Goal: Transaction & Acquisition: Purchase product/service

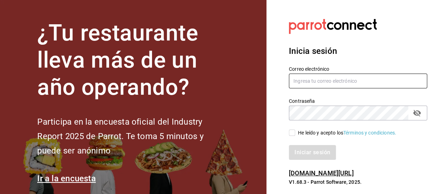
click at [319, 80] on input "text" at bounding box center [358, 80] width 138 height 15
type input "g.grico@hotmail.com"
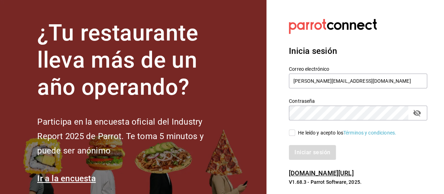
click at [294, 132] on input "He leído y acepto los Términos y condiciones." at bounding box center [292, 132] width 6 height 6
checkbox input "true"
click at [311, 154] on button "Iniciar sesión" at bounding box center [313, 152] width 48 height 15
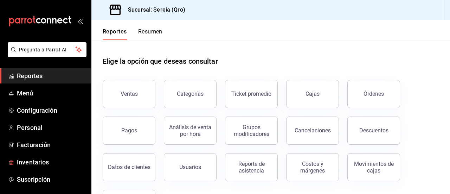
drag, startPoint x: 38, startPoint y: 158, endPoint x: 408, endPoint y: 35, distance: 389.9
click at [38, 158] on span "Inventarios" at bounding box center [51, 161] width 69 height 9
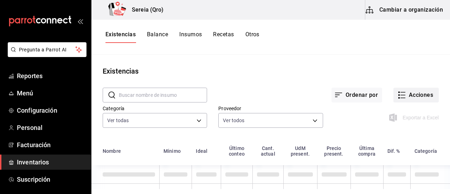
click at [410, 101] on button "Acciones" at bounding box center [415, 94] width 45 height 15
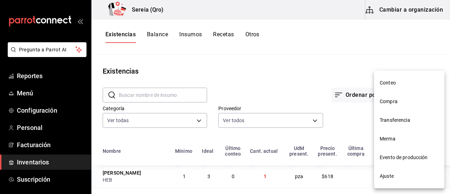
click at [387, 101] on span "Compra" at bounding box center [408, 101] width 59 height 7
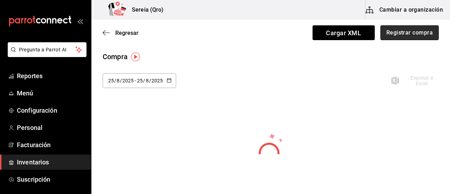
click at [400, 35] on button "Registrar compra" at bounding box center [409, 32] width 58 height 15
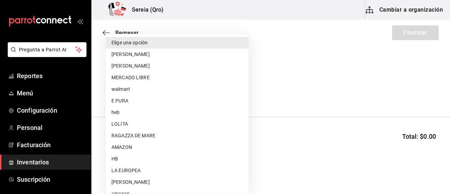
click at [217, 92] on body "Pregunta a Parrot AI Reportes Menú Configuración Personal Facturación Inventari…" at bounding box center [225, 77] width 450 height 154
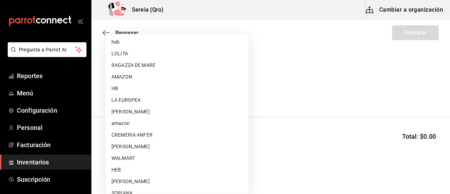
scroll to position [105, 0]
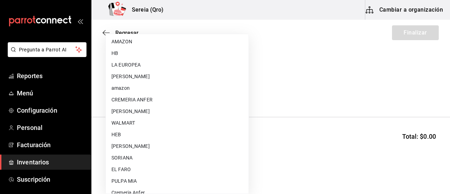
click at [127, 132] on li "HEB" at bounding box center [177, 135] width 143 height 12
type input "34df7ff4-27fd-457a-a9b6-1edf4f11435d"
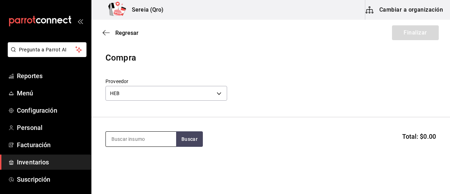
click at [125, 137] on input at bounding box center [141, 138] width 70 height 15
type input "beefe"
click at [186, 136] on button "Buscar" at bounding box center [189, 138] width 27 height 15
click at [188, 139] on button "Buscar" at bounding box center [189, 138] width 27 height 15
drag, startPoint x: 130, startPoint y: 141, endPoint x: 97, endPoint y: 139, distance: 33.1
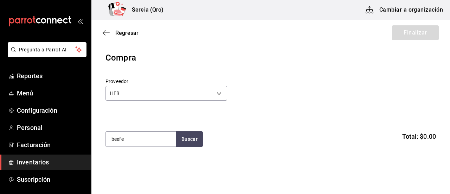
click at [97, 139] on section "beefe Buscar Total: $0.00" at bounding box center [270, 139] width 358 height 44
click at [218, 92] on body "Pregunta a Parrot AI Reportes Menú Configuración Personal Facturación Inventari…" at bounding box center [225, 77] width 450 height 154
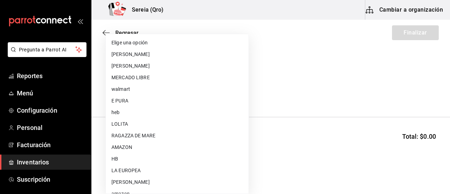
scroll to position [126, 0]
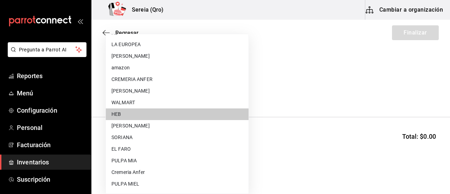
click at [137, 136] on li "SORIANA" at bounding box center [177, 137] width 143 height 12
type input "498a6de4-f67e-4131-a279-bd7a0d9d197a"
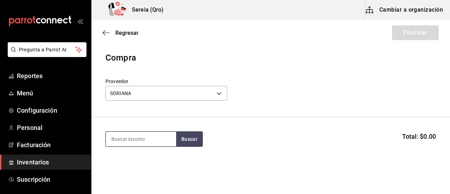
click at [138, 136] on input at bounding box center [141, 138] width 70 height 15
type input "beefe"
click at [199, 143] on button "Buscar" at bounding box center [189, 138] width 27 height 15
click at [221, 93] on body "Pregunta a Parrot AI Reportes Menú Configuración Personal Facturación Inventari…" at bounding box center [225, 77] width 450 height 154
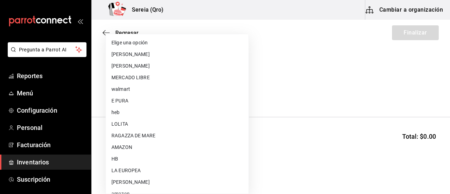
scroll to position [149, 0]
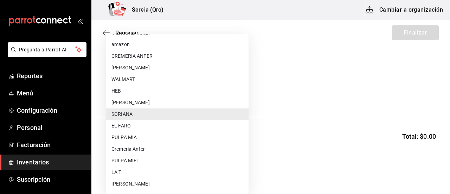
click at [130, 78] on li "WALMART" at bounding box center [177, 79] width 143 height 12
type input "df327d4c-892f-4a8b-a3c6-28de594939f1"
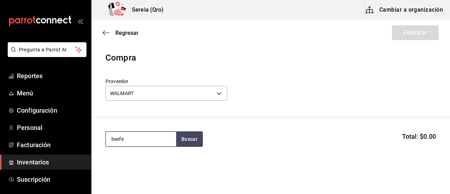
click at [131, 141] on input "beefe" at bounding box center [141, 138] width 70 height 15
click at [195, 139] on button "Buscar" at bounding box center [189, 138] width 27 height 15
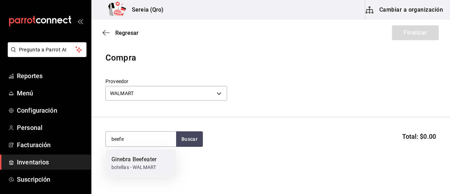
click at [130, 163] on div "botellas - WALMART" at bounding box center [133, 166] width 45 height 7
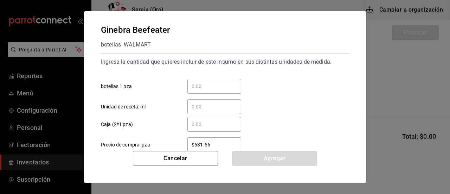
scroll to position [0, 0]
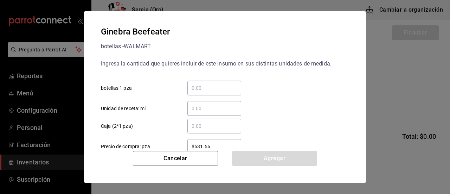
click at [204, 88] on input "​ botellas 1 pza" at bounding box center [214, 88] width 54 height 8
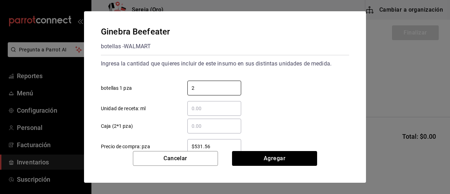
scroll to position [54, 0]
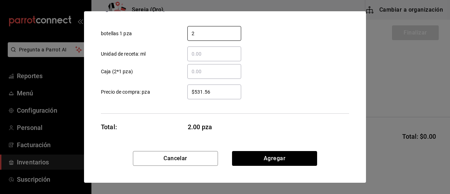
type input "2"
drag, startPoint x: 209, startPoint y: 92, endPoint x: 195, endPoint y: 93, distance: 13.4
click at [195, 93] on input "$531.56" at bounding box center [214, 91] width 54 height 8
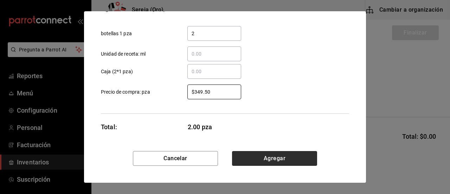
type input "$349.50"
click at [271, 160] on button "Agregar" at bounding box center [274, 158] width 85 height 15
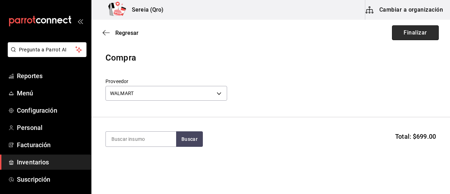
click at [404, 33] on button "Finalizar" at bounding box center [415, 32] width 47 height 15
